Goal: Task Accomplishment & Management: Complete application form

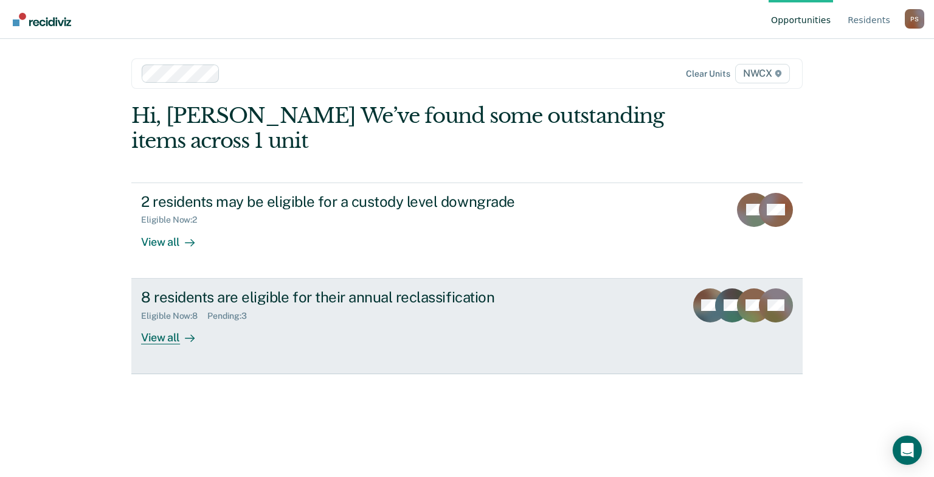
click at [154, 338] on div "View all" at bounding box center [175, 332] width 68 height 24
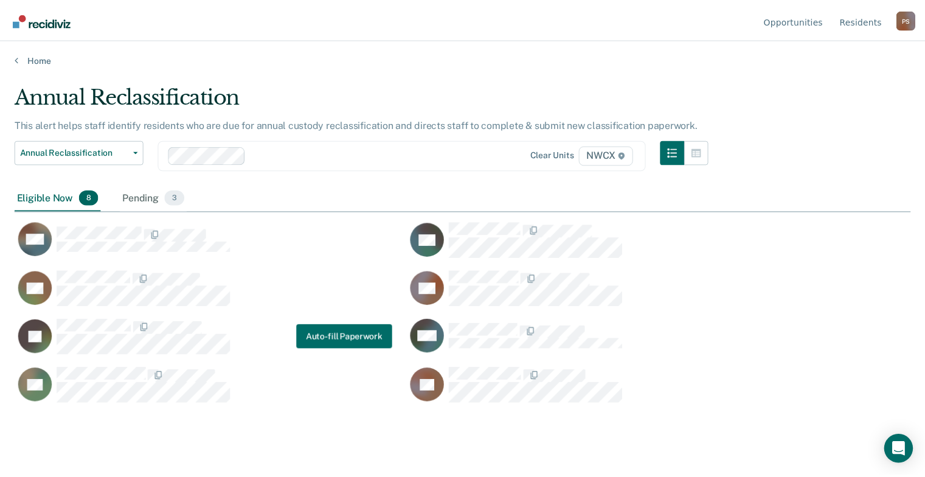
scroll to position [292, 895]
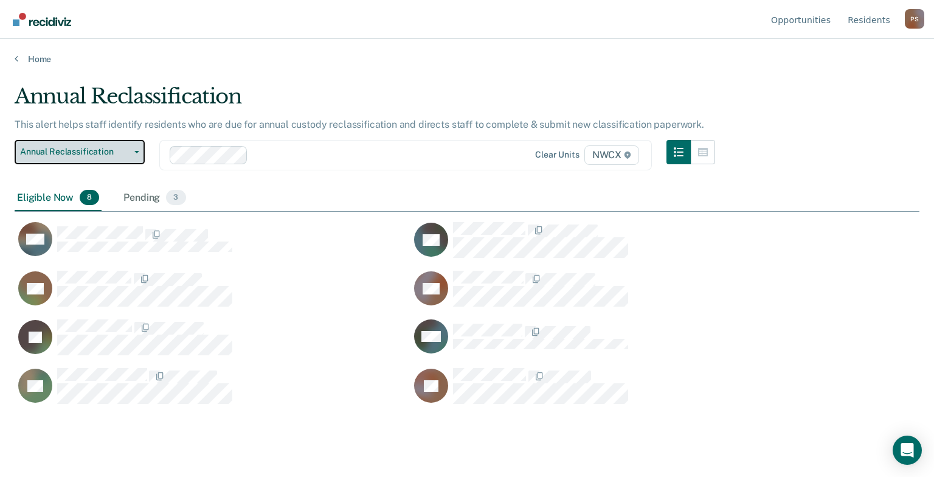
click at [137, 151] on icon "button" at bounding box center [136, 152] width 5 height 2
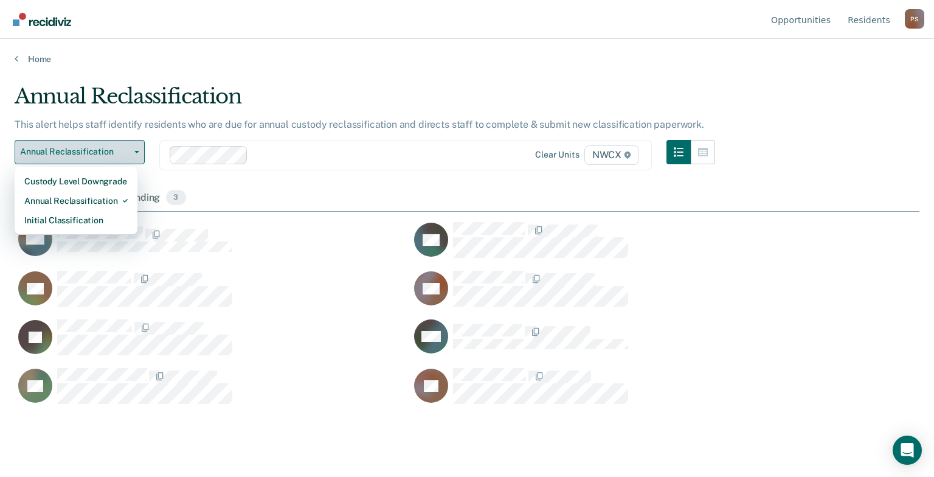
click at [137, 151] on icon "button" at bounding box center [136, 152] width 5 height 2
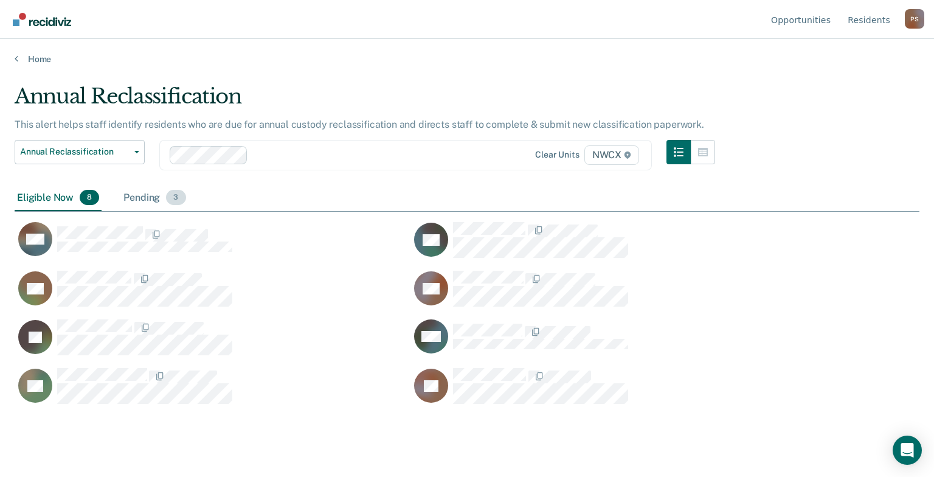
click at [134, 199] on div "Pending 3" at bounding box center [154, 198] width 67 height 27
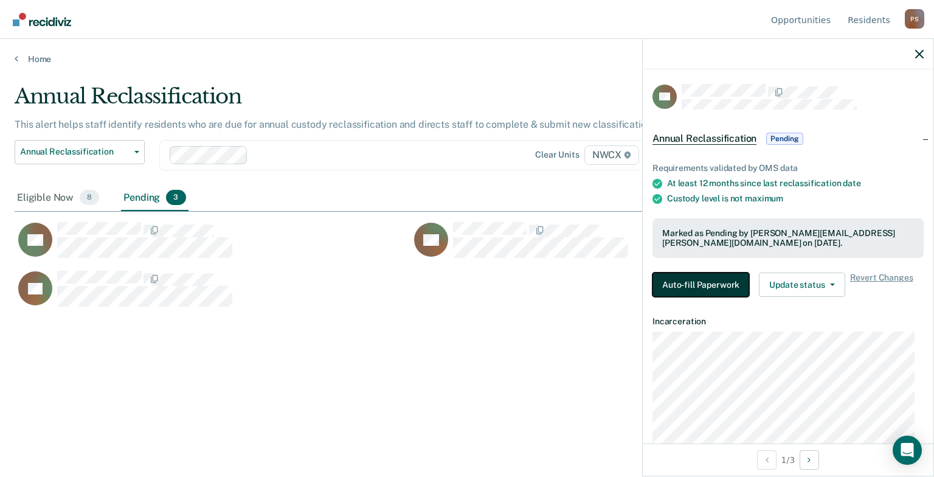
click at [678, 291] on button "Auto-fill Paperwork" at bounding box center [700, 284] width 97 height 24
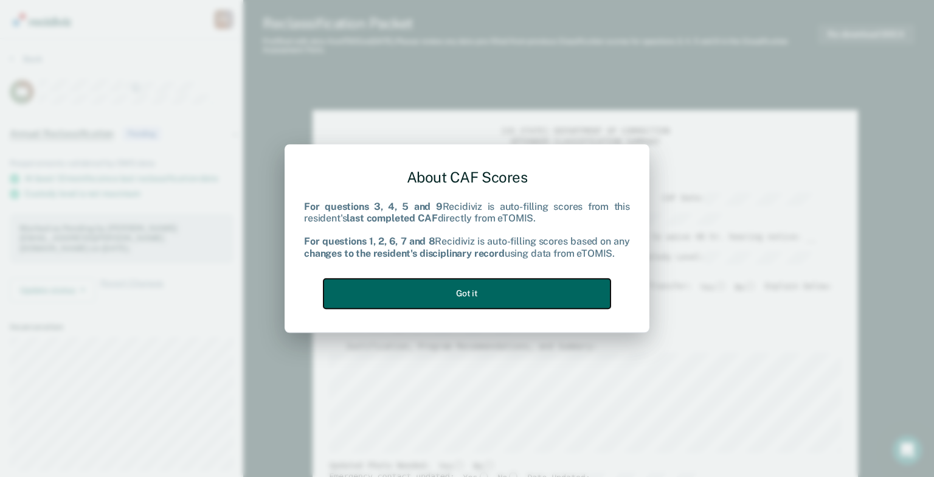
click at [534, 295] on button "Got it" at bounding box center [466, 293] width 287 height 30
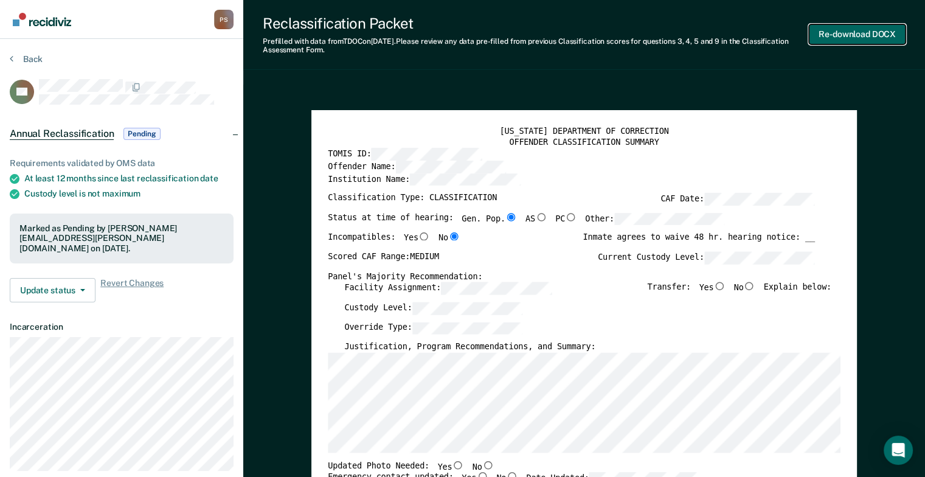
click at [832, 35] on button "Re-download DOCX" at bounding box center [856, 34] width 97 height 20
click at [13, 58] on button "Back" at bounding box center [26, 58] width 33 height 11
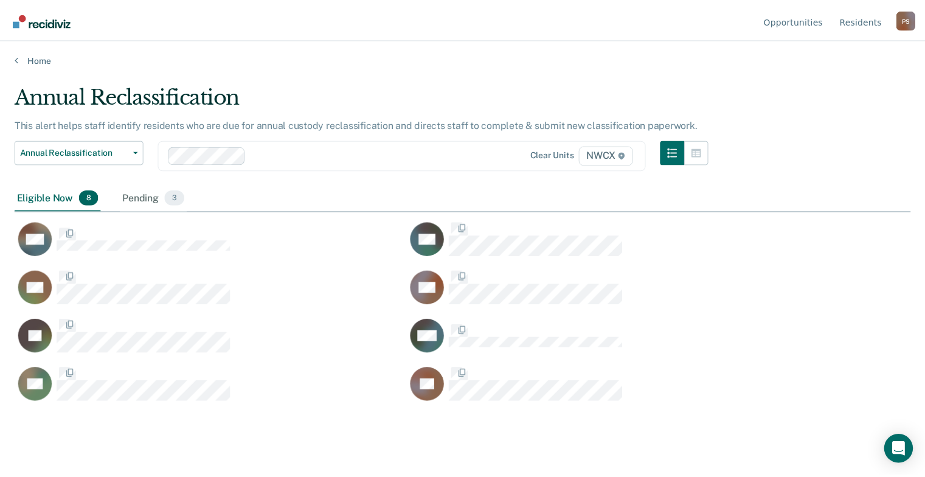
scroll to position [292, 895]
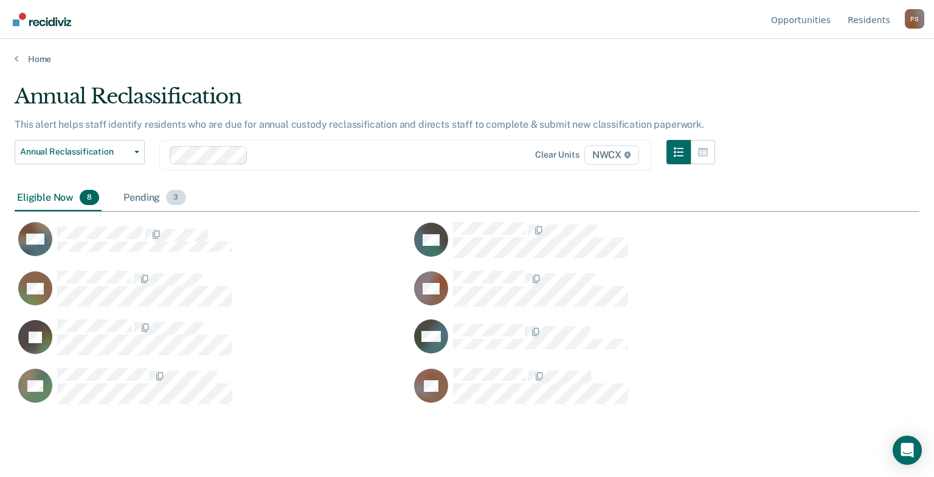
click at [178, 196] on span "3" at bounding box center [175, 198] width 19 height 16
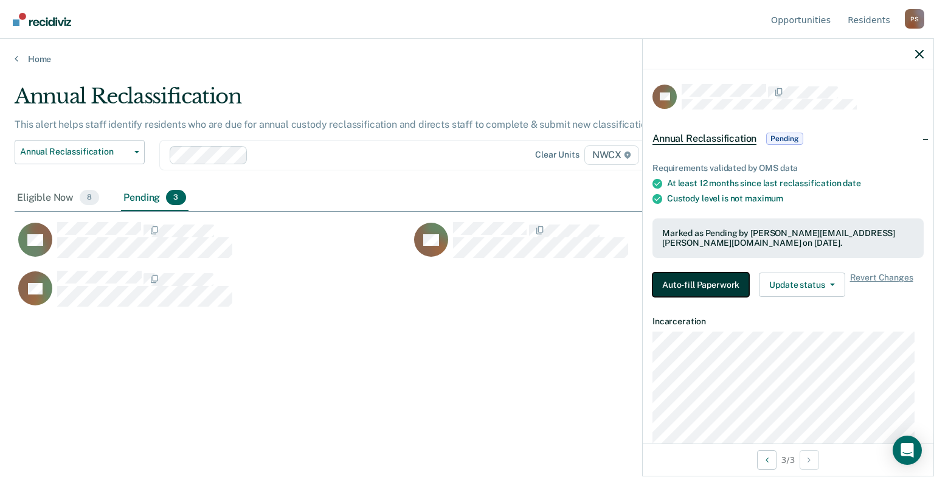
click at [708, 283] on button "Auto-fill Paperwork" at bounding box center [700, 284] width 97 height 24
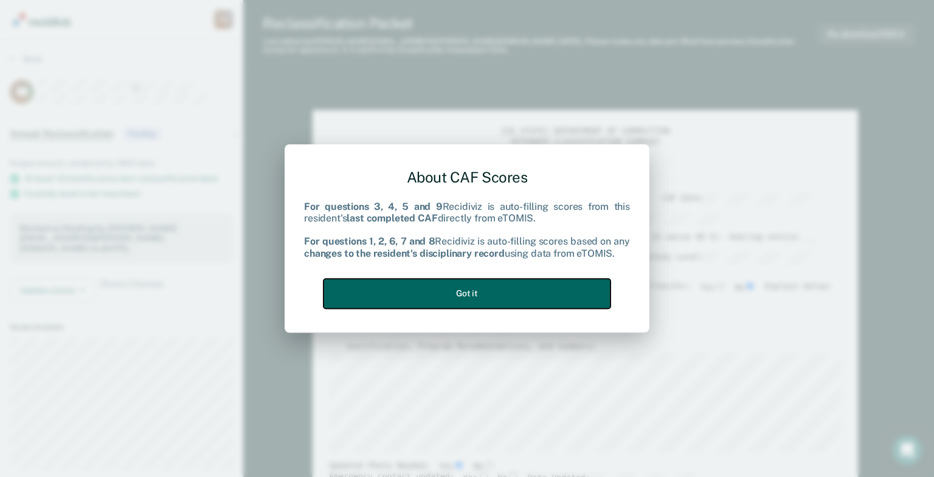
click at [558, 293] on button "Got it" at bounding box center [466, 293] width 287 height 30
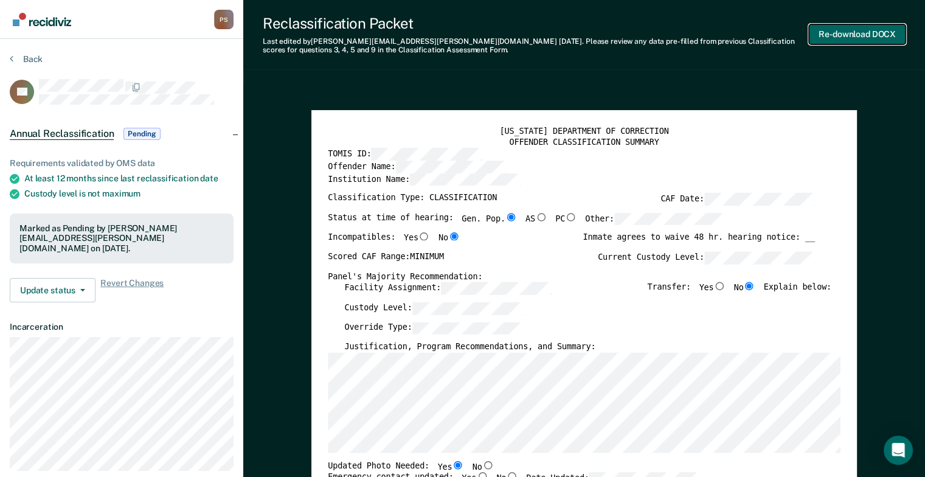
click at [858, 36] on button "Re-download DOCX" at bounding box center [856, 34] width 97 height 20
type textarea "x"
click at [12, 60] on icon at bounding box center [12, 58] width 4 height 10
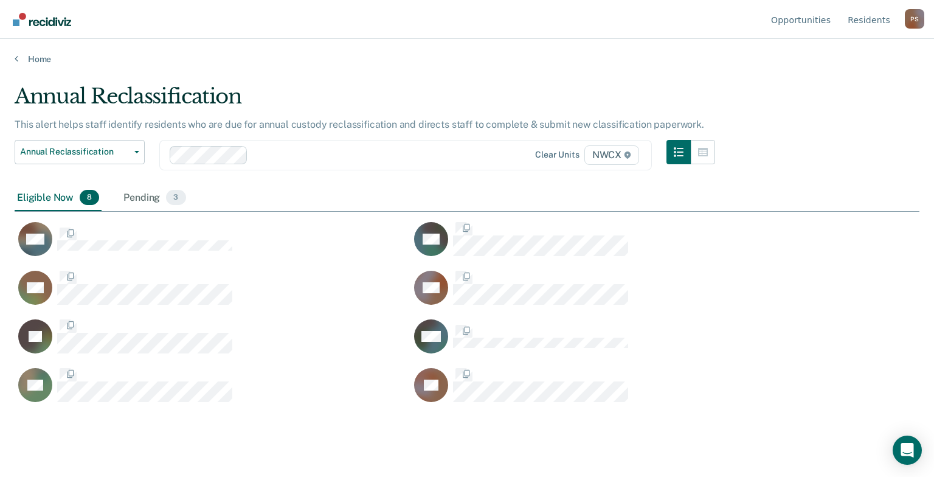
scroll to position [292, 895]
click at [179, 199] on span "3" at bounding box center [175, 198] width 19 height 16
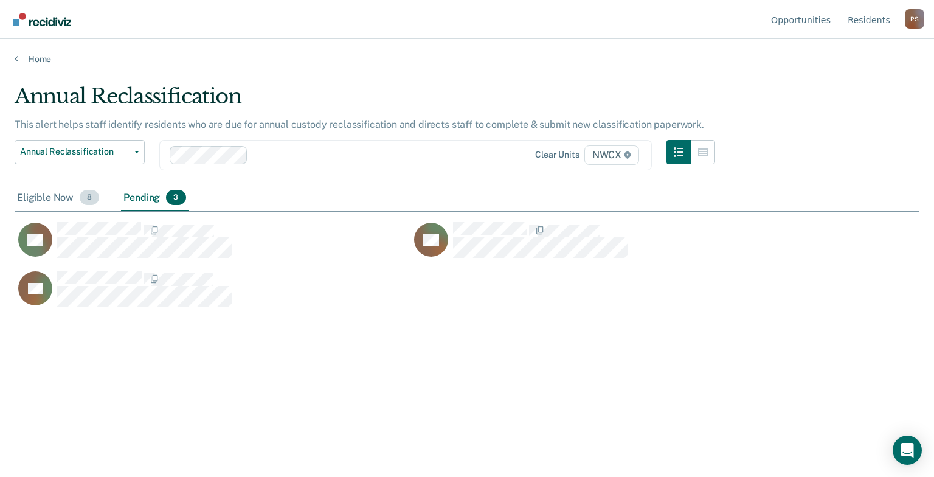
click at [65, 195] on div "Eligible Now 8" at bounding box center [58, 198] width 87 height 27
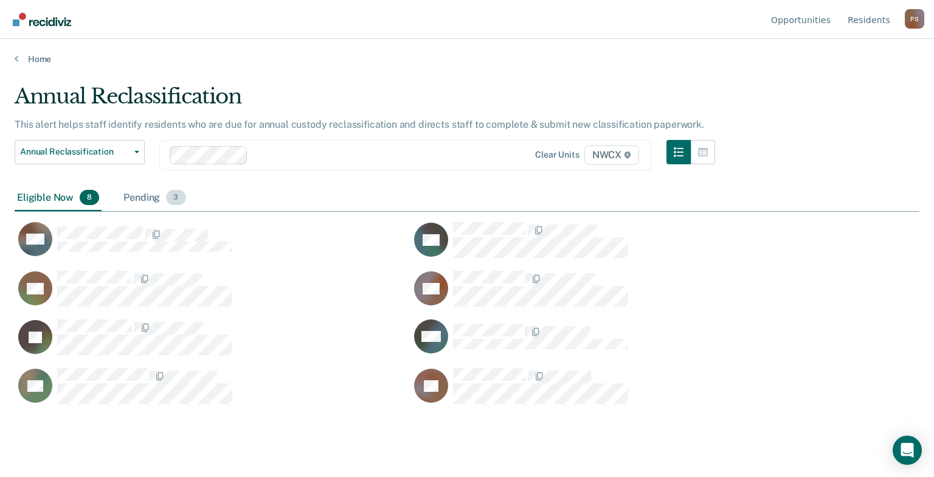
click at [184, 188] on div "Pending 3" at bounding box center [154, 198] width 67 height 27
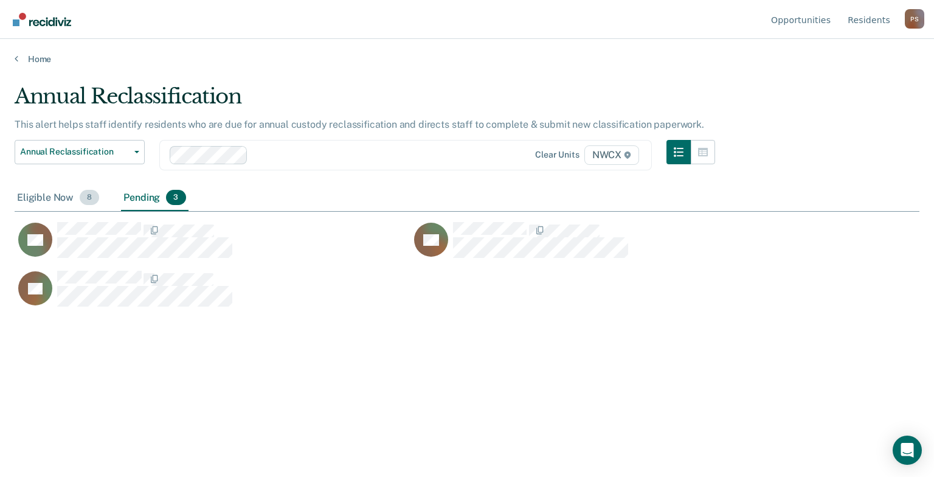
click at [88, 196] on span "8" at bounding box center [89, 198] width 19 height 16
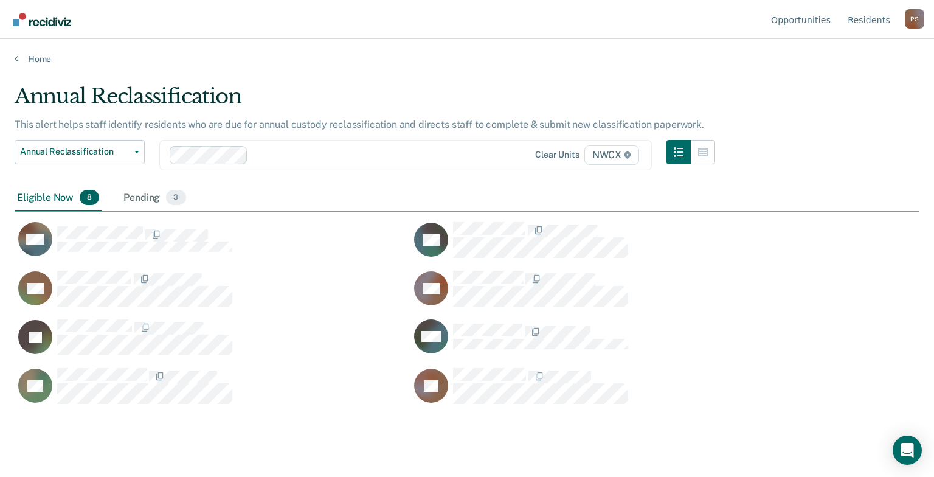
click at [50, 197] on div "Eligible Now 8" at bounding box center [58, 198] width 87 height 27
click at [136, 197] on div "Pending 3" at bounding box center [154, 198] width 67 height 27
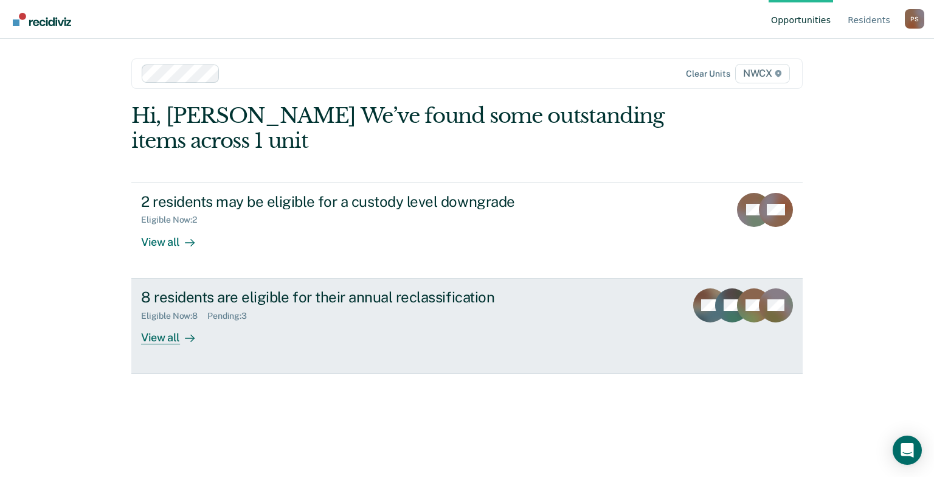
click at [178, 335] on div "View all" at bounding box center [175, 332] width 68 height 24
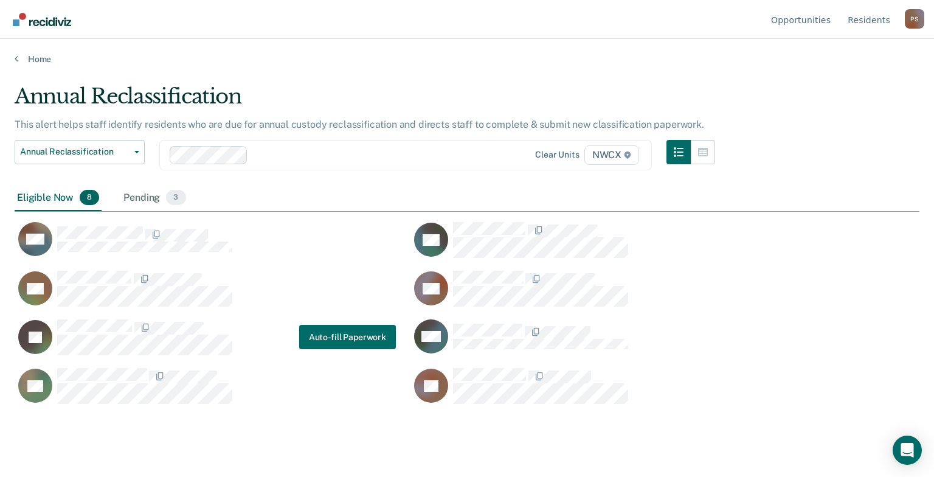
scroll to position [292, 895]
click at [130, 197] on div "Pending 3" at bounding box center [154, 198] width 67 height 27
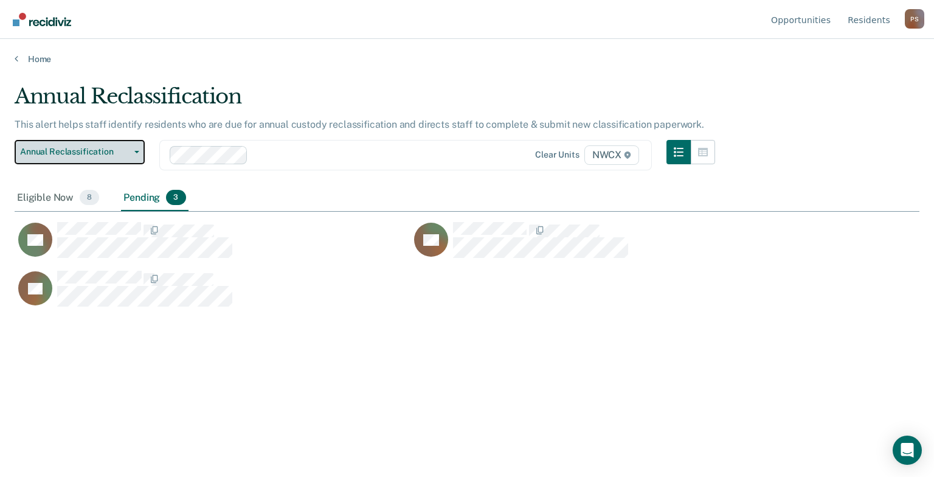
click at [136, 148] on button "Annual Reclassification" at bounding box center [80, 152] width 130 height 24
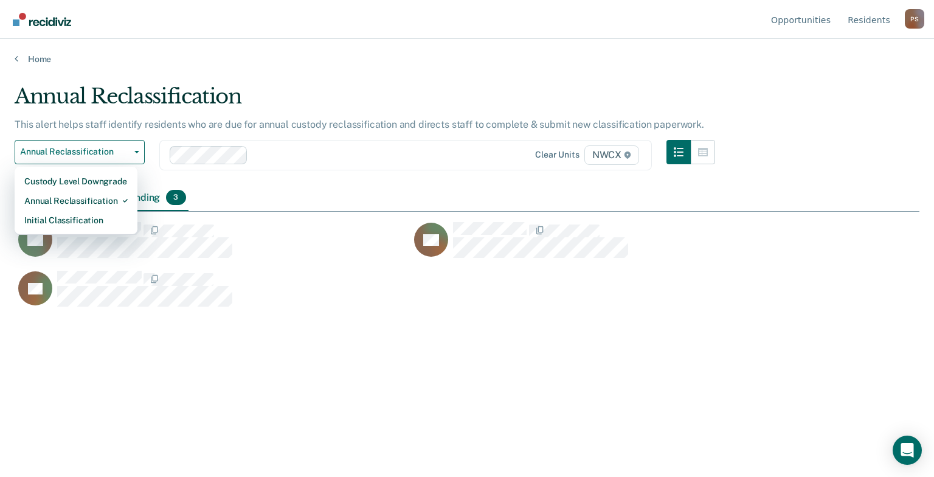
click at [413, 139] on div "This alert helps staff identify residents who are due for annual custody reclas…" at bounding box center [365, 129] width 700 height 21
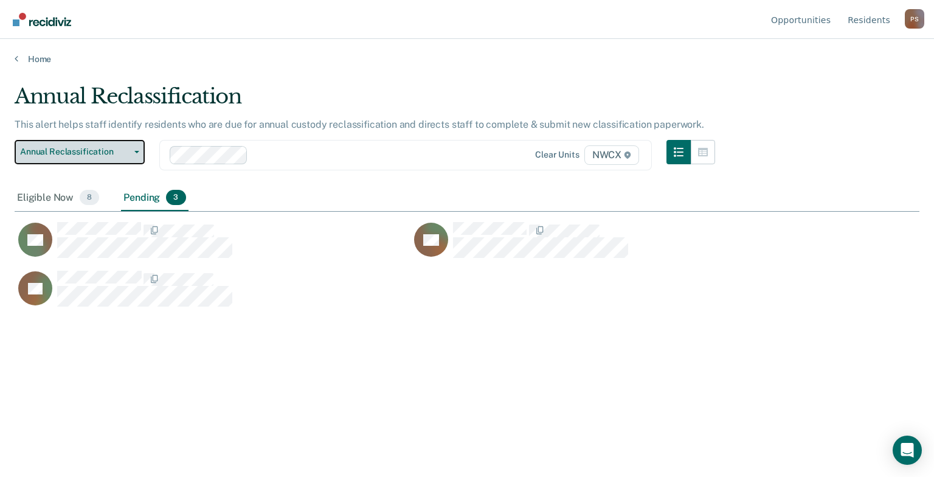
click at [140, 151] on button "Annual Reclassification" at bounding box center [80, 152] width 130 height 24
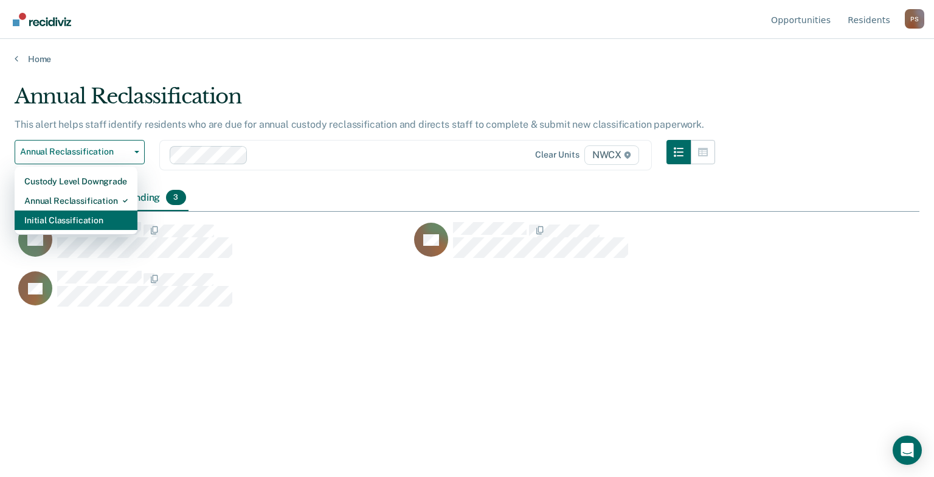
click at [83, 218] on div "Initial Classification" at bounding box center [75, 219] width 103 height 19
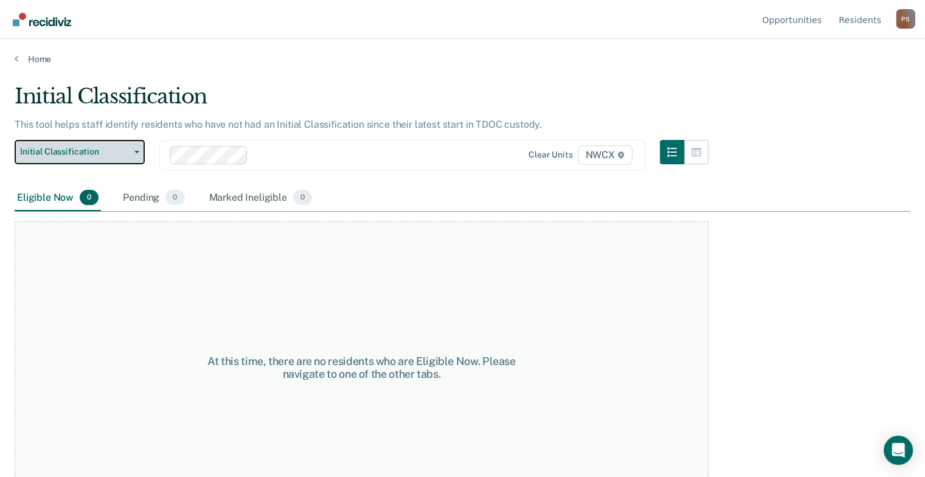
click at [140, 150] on button "Initial Classification" at bounding box center [80, 152] width 130 height 24
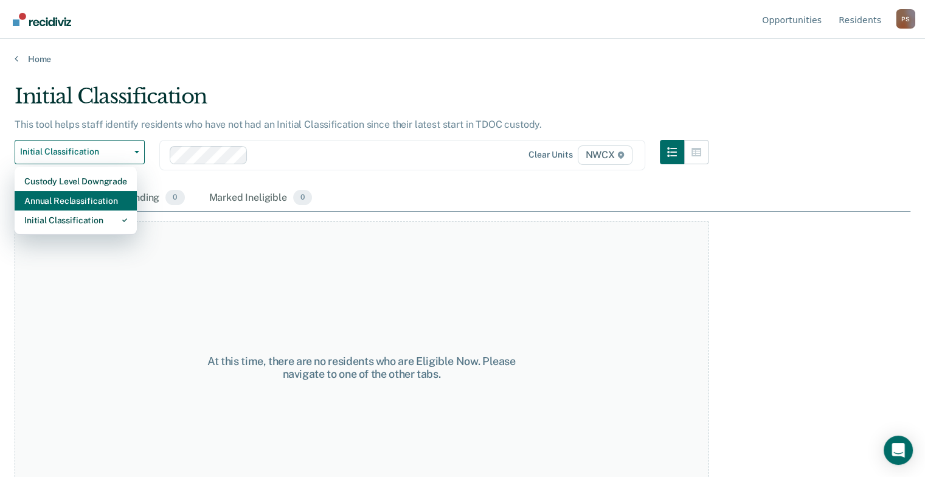
click at [98, 194] on div "Annual Reclassification" at bounding box center [75, 200] width 103 height 19
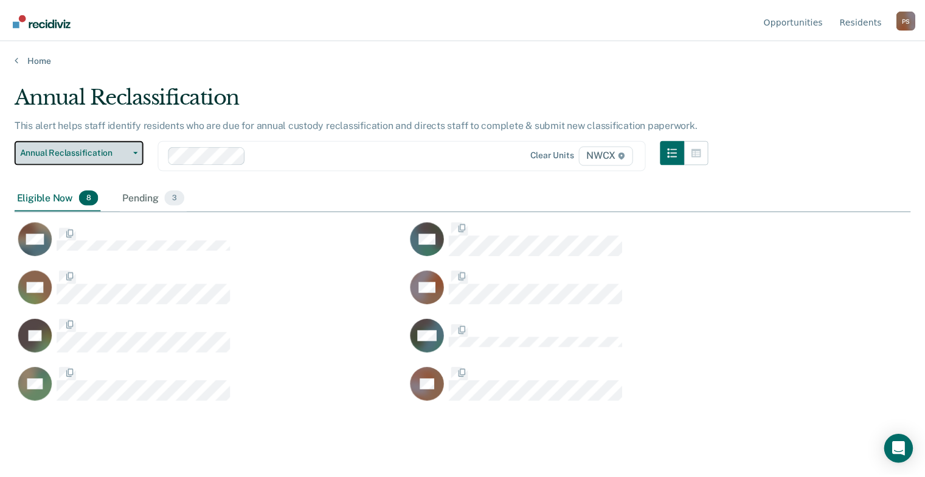
scroll to position [292, 895]
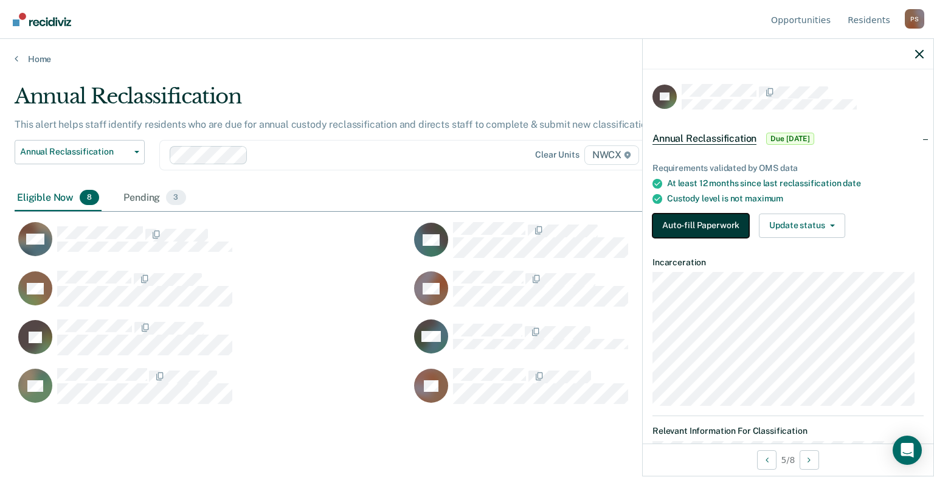
click at [688, 226] on button "Auto-fill Paperwork" at bounding box center [700, 225] width 97 height 24
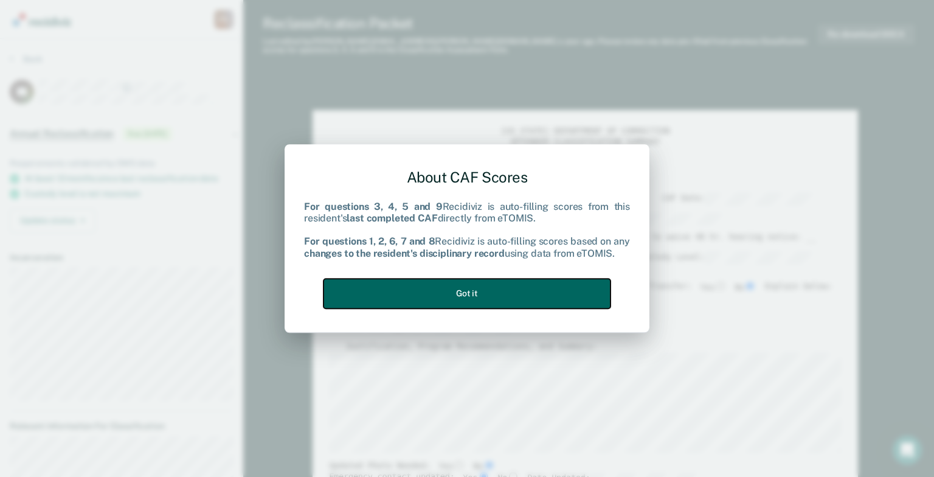
click at [473, 299] on button "Got it" at bounding box center [466, 293] width 287 height 30
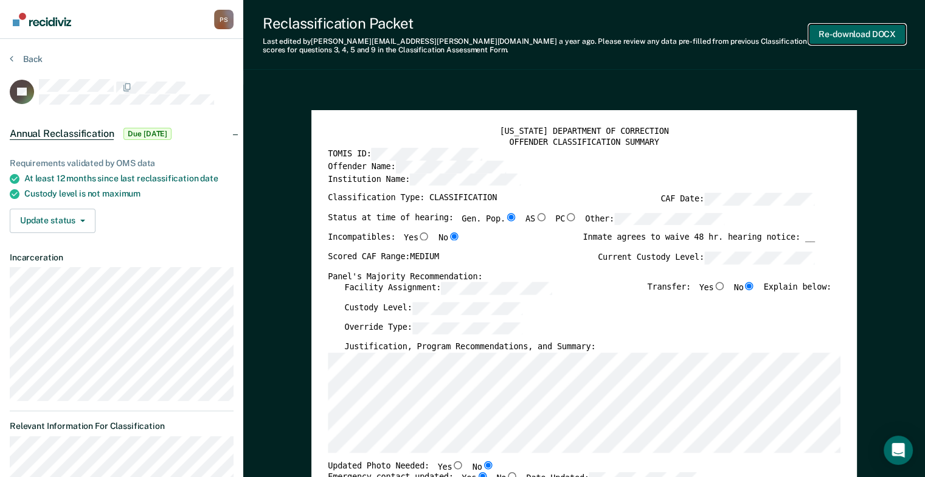
click at [853, 32] on button "Re-download DOCX" at bounding box center [856, 34] width 97 height 20
type textarea "x"
